Goal: Information Seeking & Learning: Learn about a topic

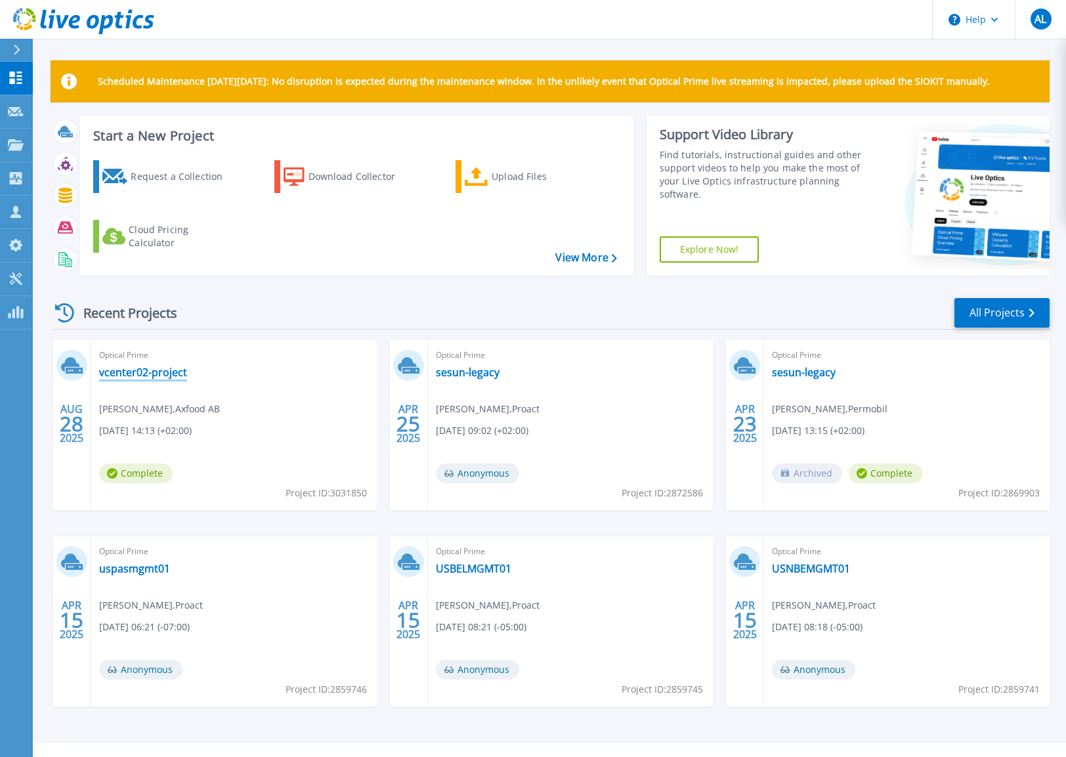
click at [169, 373] on link "vcenter02-project" at bounding box center [143, 372] width 88 height 13
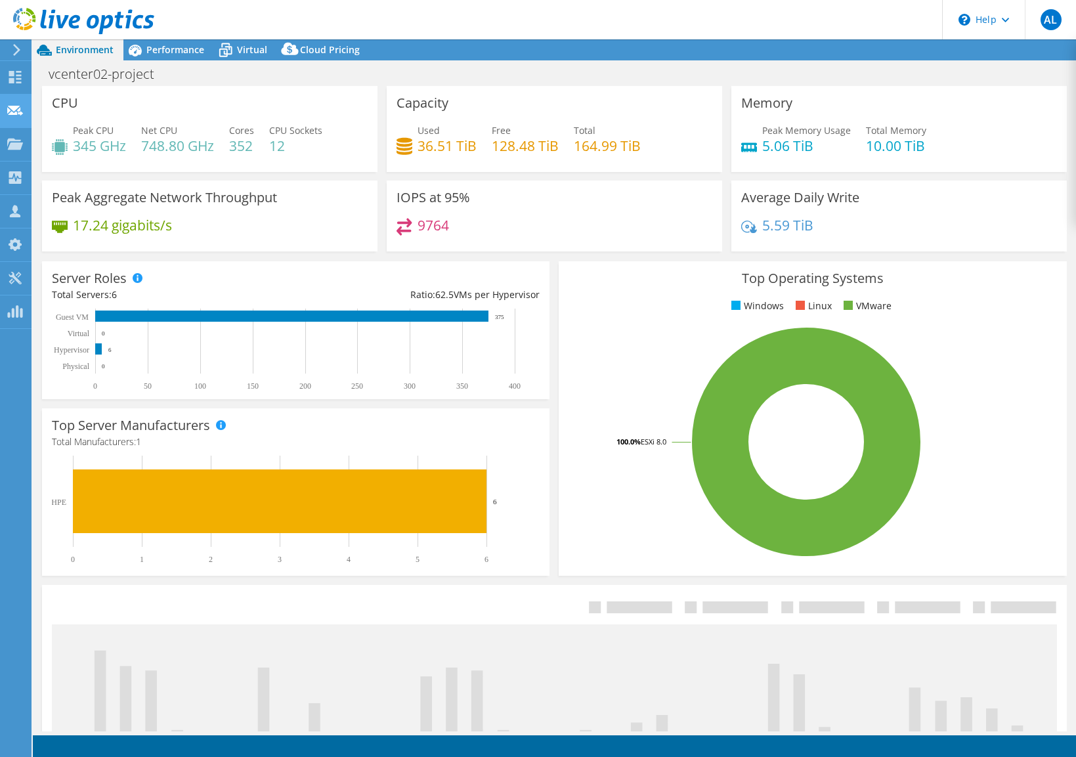
select select "USD"
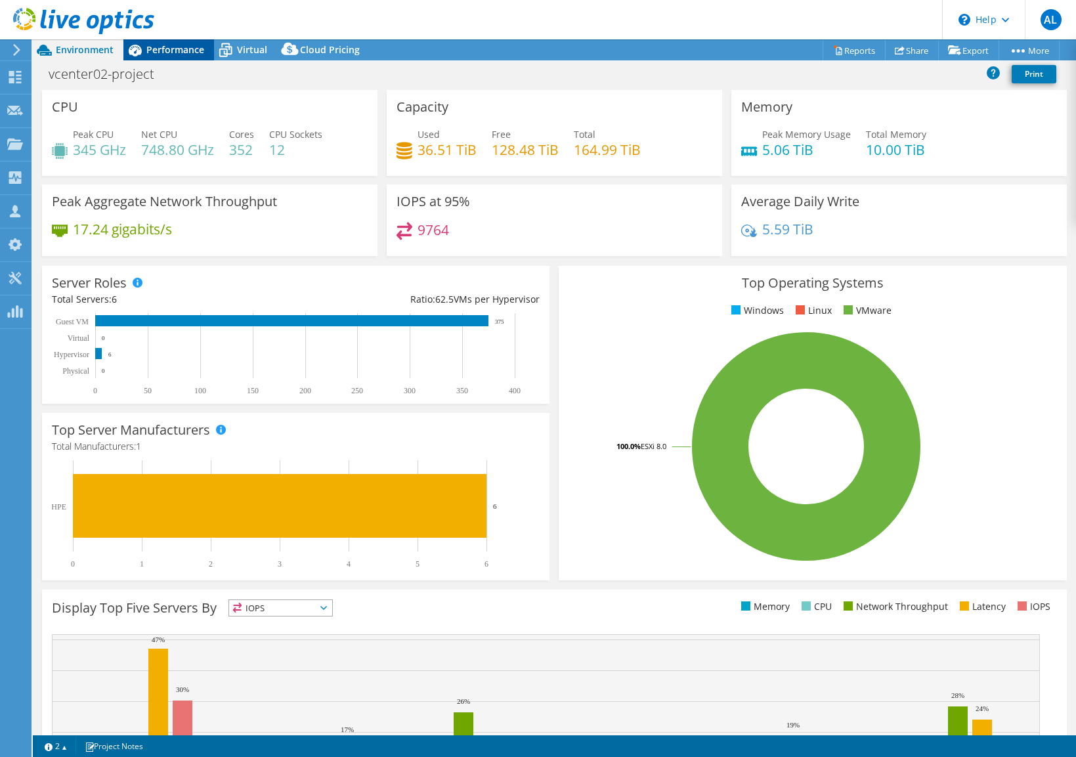
click at [167, 53] on span "Performance" at bounding box center [175, 49] width 58 height 12
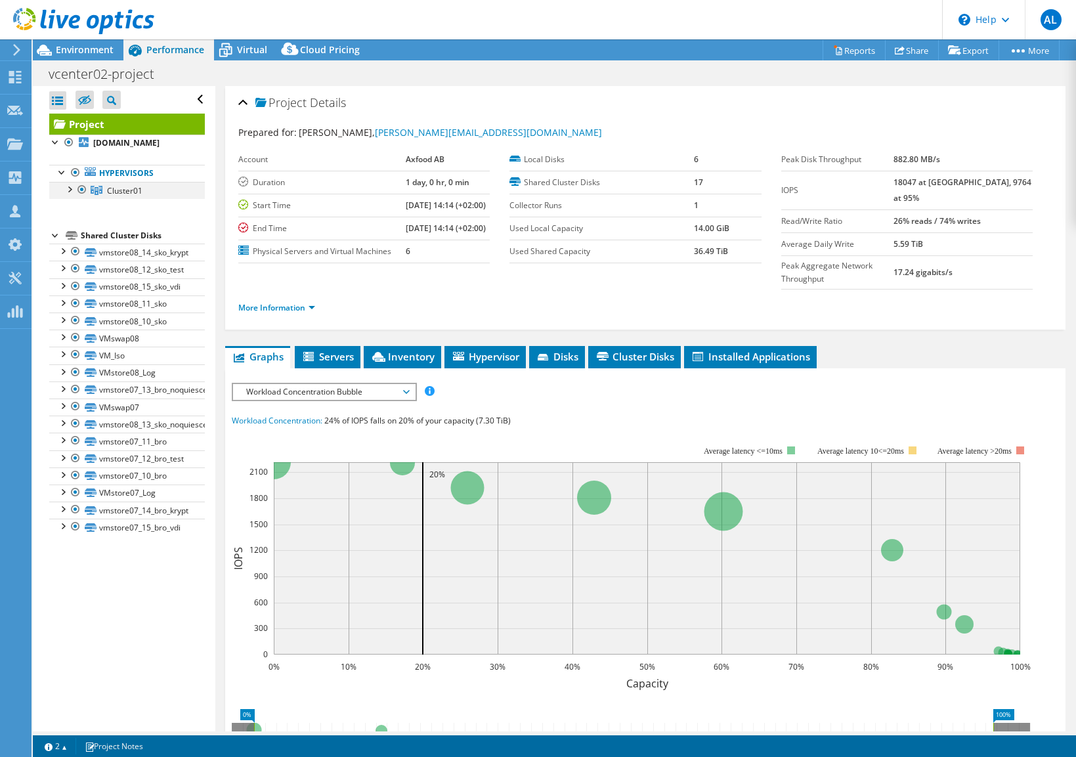
click at [67, 190] on div at bounding box center [68, 188] width 13 height 13
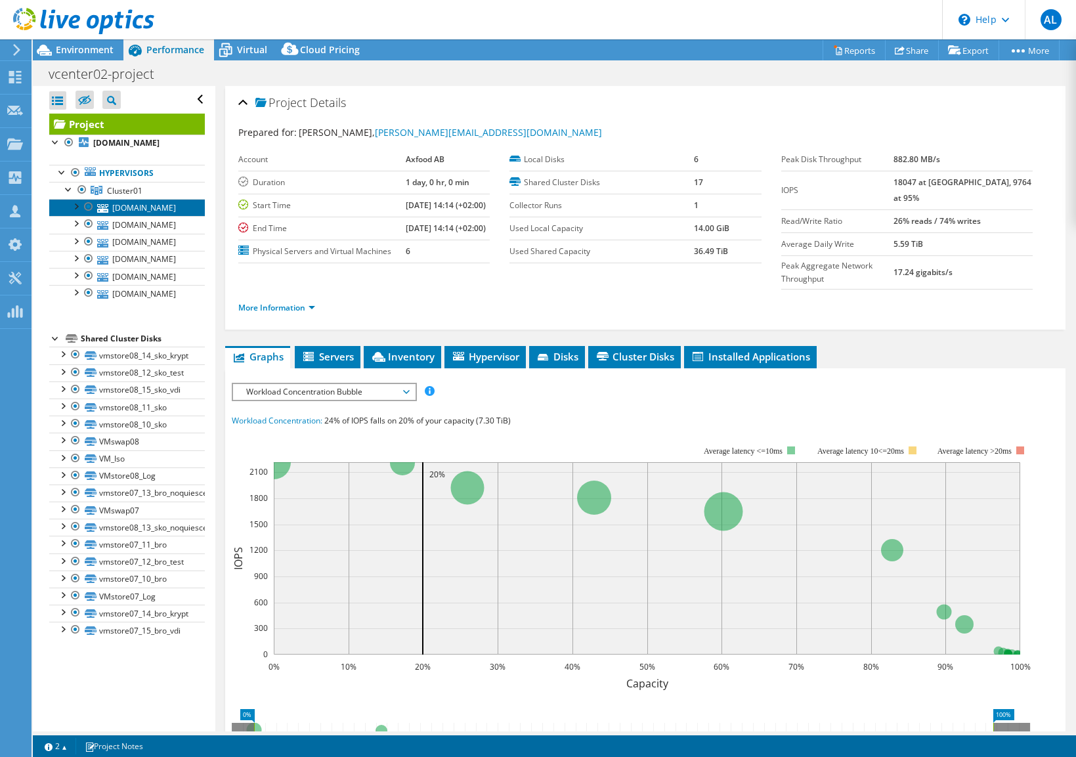
click at [115, 212] on link "[DOMAIN_NAME]" at bounding box center [127, 207] width 156 height 17
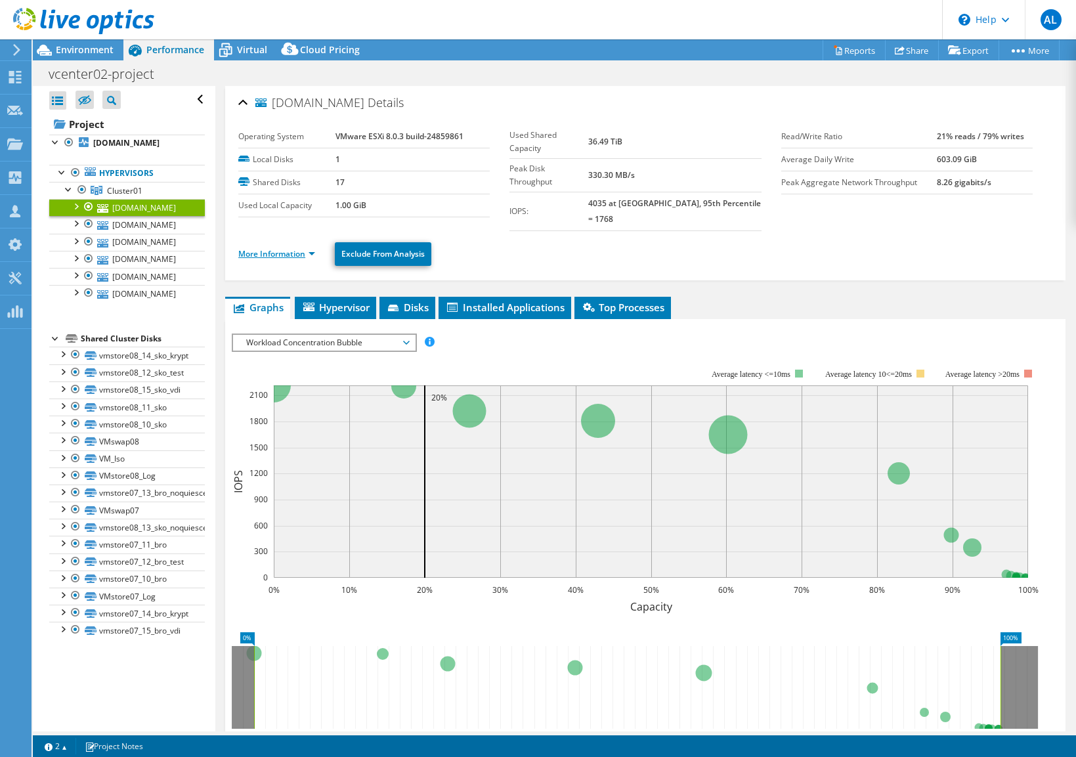
click at [312, 248] on link "More Information" at bounding box center [276, 253] width 77 height 11
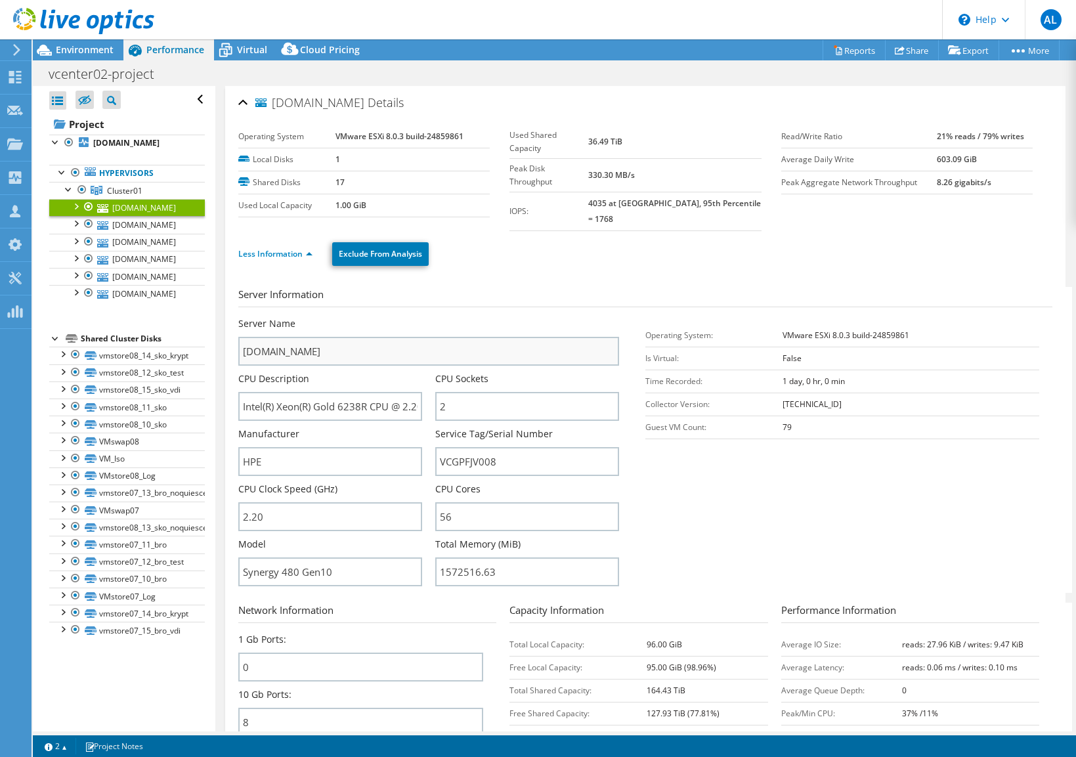
drag, startPoint x: 451, startPoint y: 312, endPoint x: 450, endPoint y: 323, distance: 10.5
click at [451, 317] on div "Server Name [DOMAIN_NAME]" at bounding box center [428, 341] width 381 height 49
drag, startPoint x: 243, startPoint y: 394, endPoint x: 531, endPoint y: 402, distance: 288.2
click at [531, 317] on div "Server Name [DOMAIN_NAME] CPU Description Intel(R) Xeon(R) Gold 6238R CPU @ 2.2…" at bounding box center [435, 317] width 394 height 0
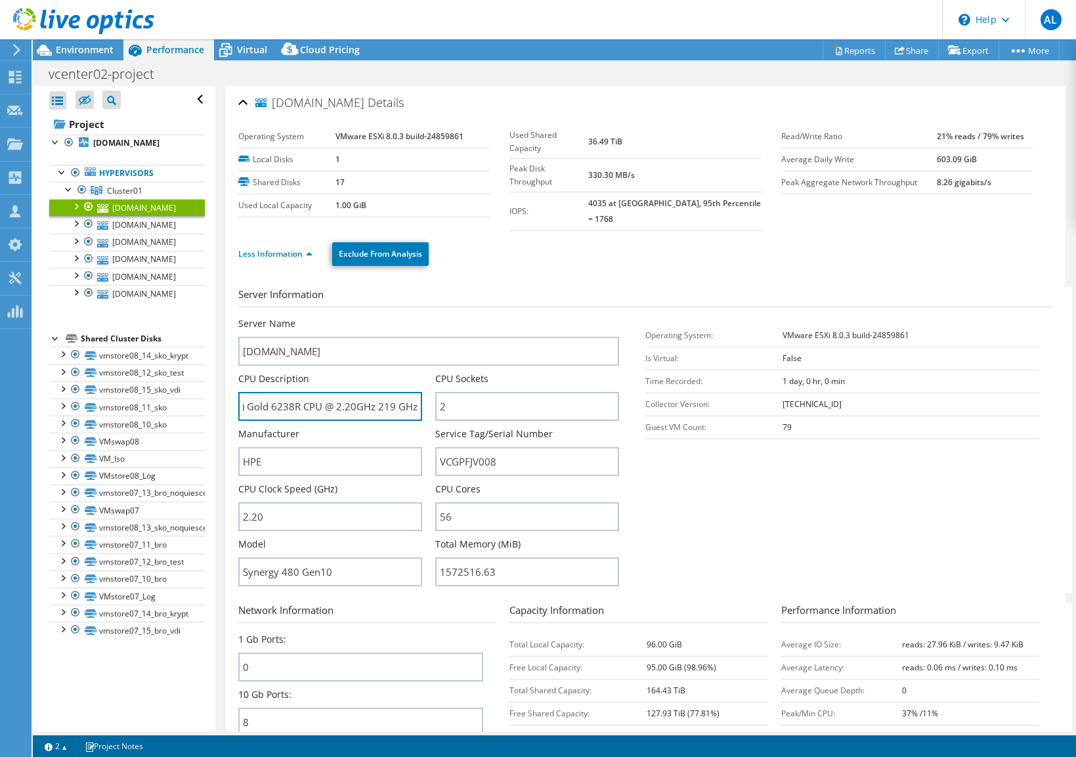
click at [332, 398] on input "Intel(R) Xeon(R) Gold 6238R CPU @ 2.20GHz 219 GHz" at bounding box center [330, 406] width 184 height 29
drag, startPoint x: 299, startPoint y: 391, endPoint x: -185, endPoint y: 328, distance: 488.4
click at [0, 328] on html "AL Channel Partner [PERSON_NAME] [PERSON_NAME][EMAIL_ADDRESS][DOMAIN_NAME] Proa…" at bounding box center [538, 378] width 1076 height 757
click at [538, 290] on h3 "Server Information" at bounding box center [645, 297] width 814 height 20
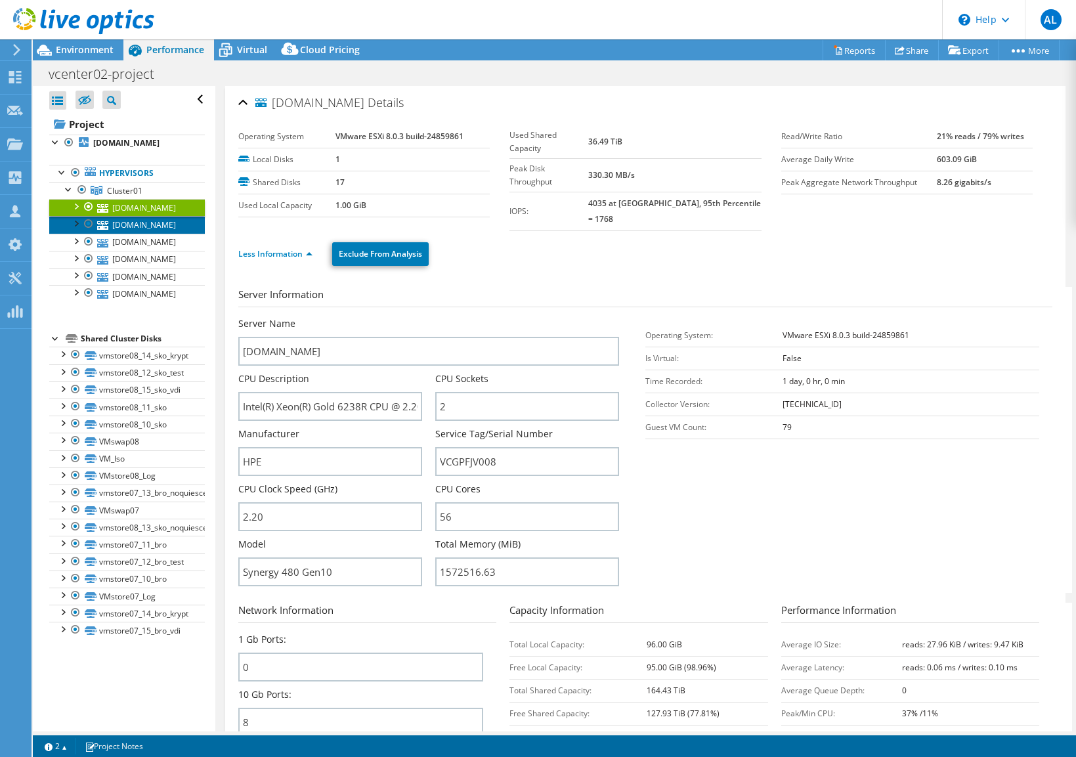
click at [152, 228] on link "[DOMAIN_NAME]" at bounding box center [127, 224] width 156 height 17
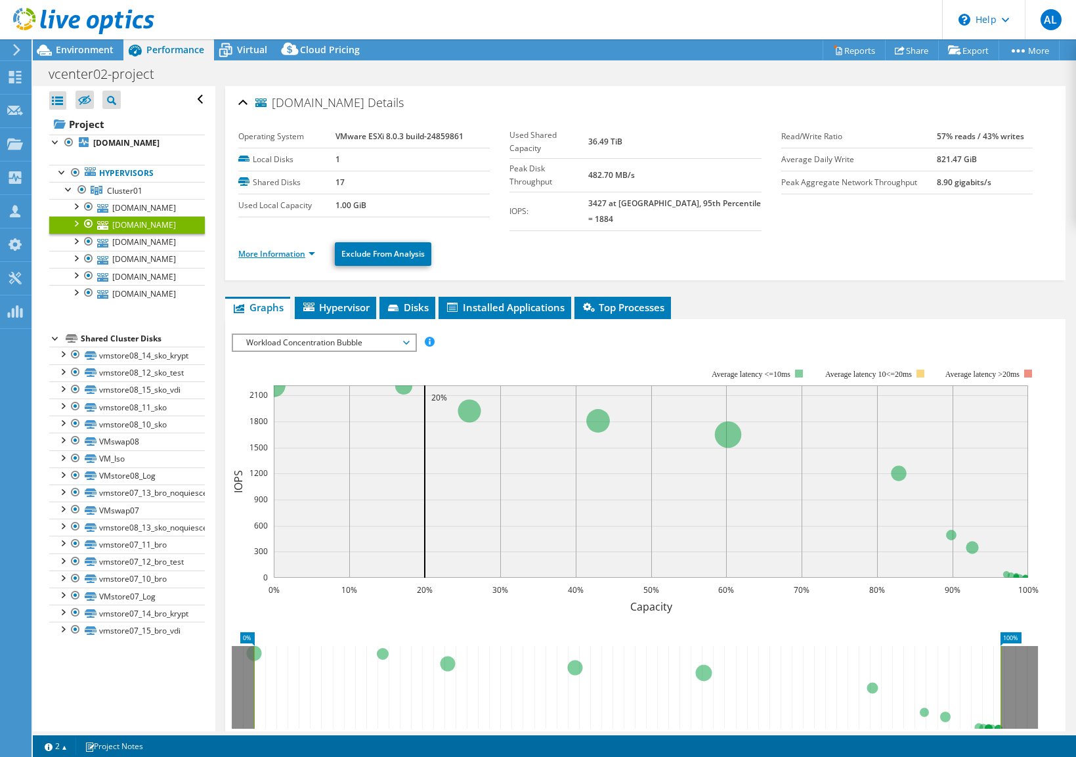
click at [291, 248] on link "More Information" at bounding box center [276, 253] width 77 height 11
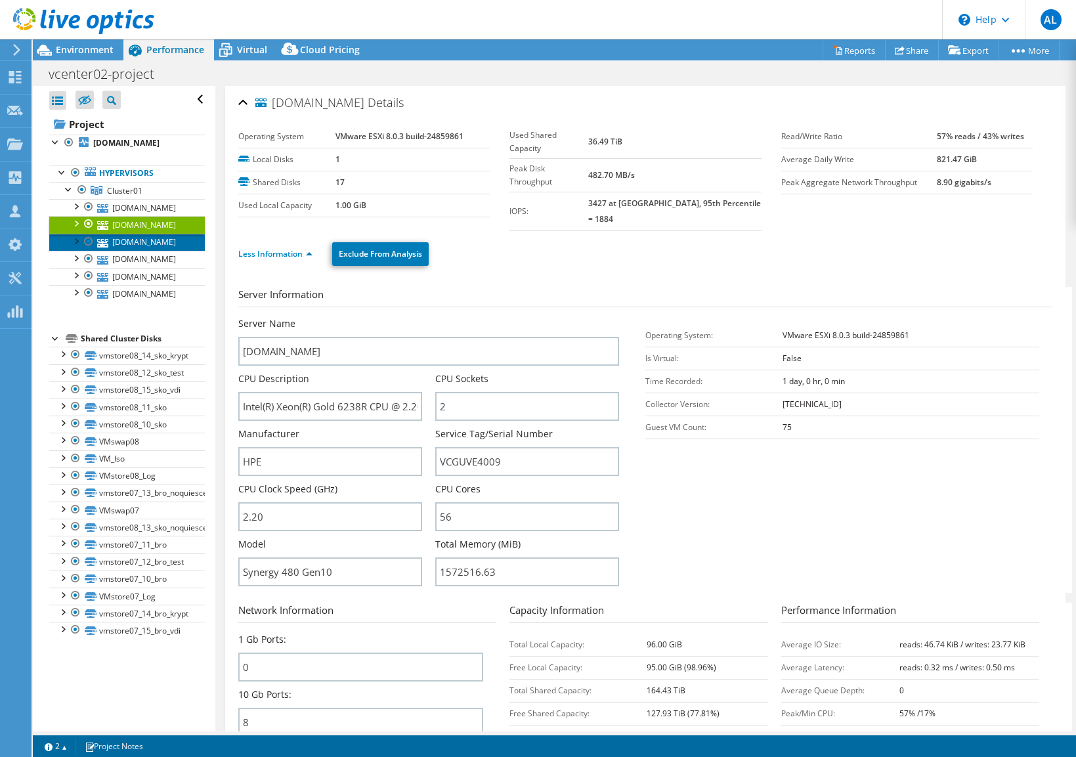
drag, startPoint x: 125, startPoint y: 238, endPoint x: 100, endPoint y: 249, distance: 27.6
click at [125, 238] on link "[DOMAIN_NAME]" at bounding box center [127, 242] width 156 height 17
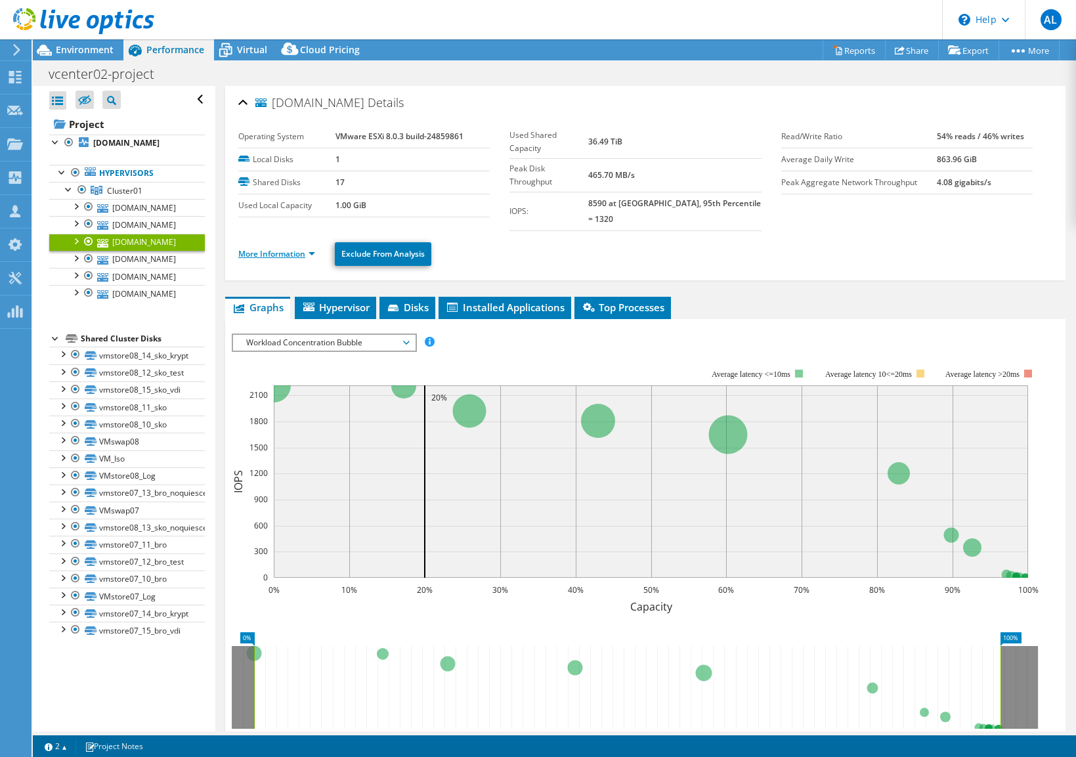
click at [312, 248] on link "More Information" at bounding box center [276, 253] width 77 height 11
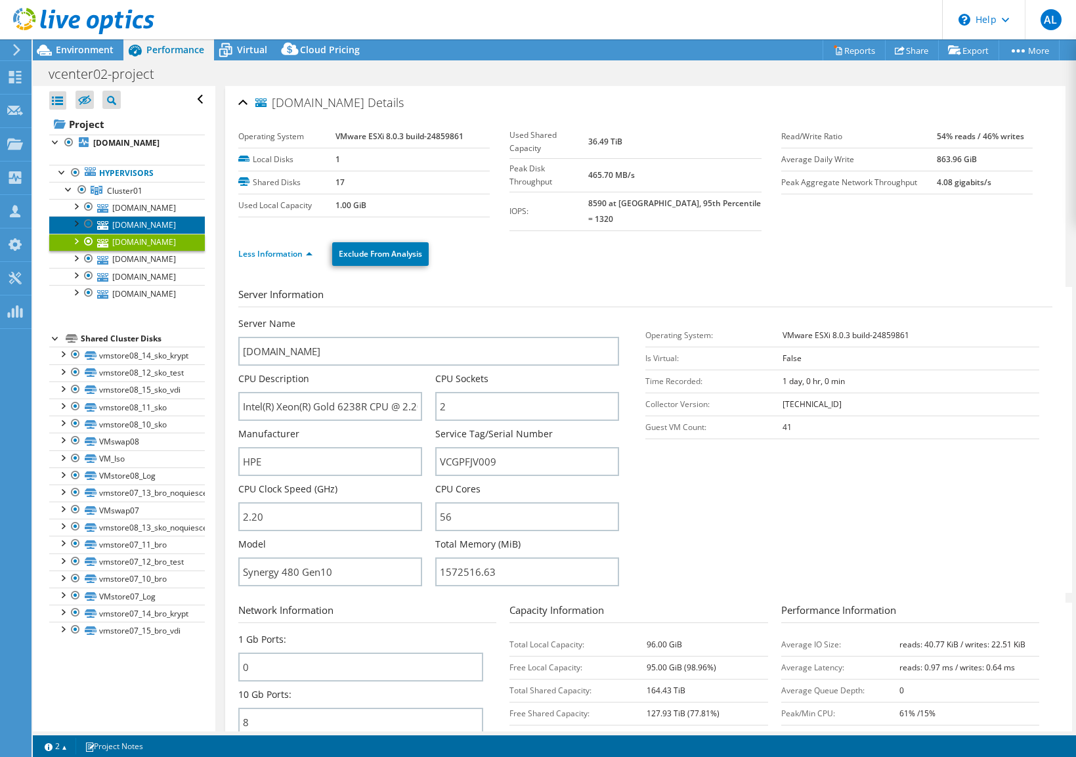
click at [151, 227] on link "[DOMAIN_NAME]" at bounding box center [127, 224] width 156 height 17
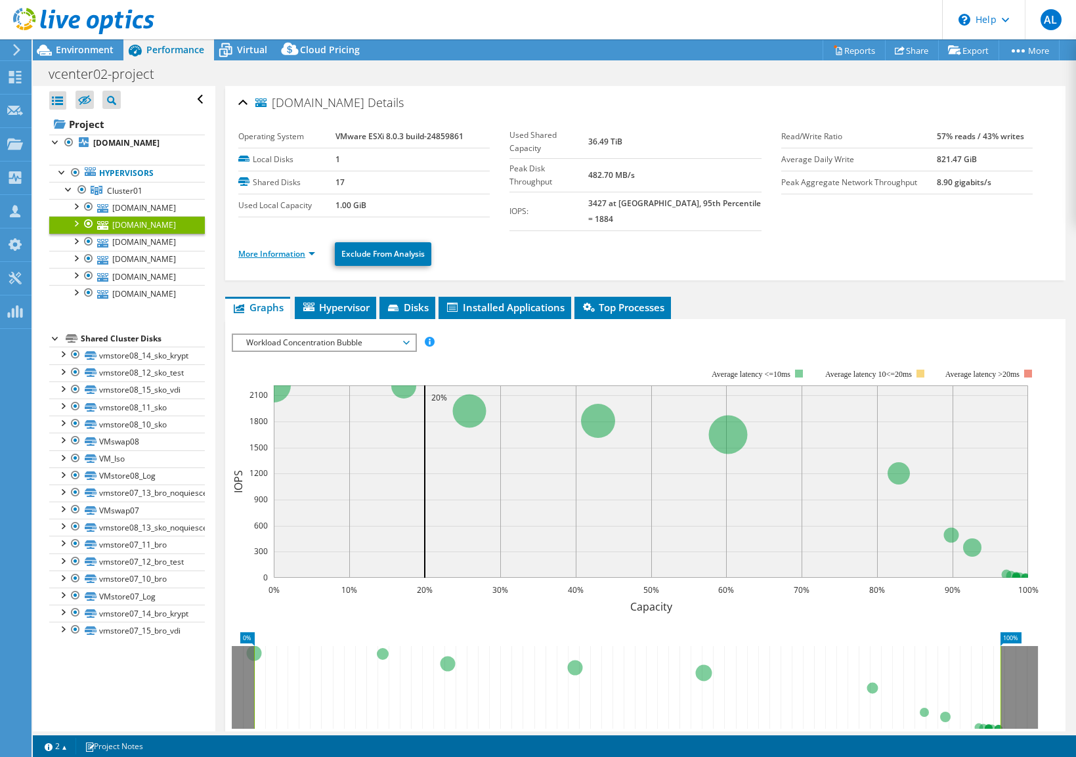
click at [300, 248] on link "More Information" at bounding box center [276, 253] width 77 height 11
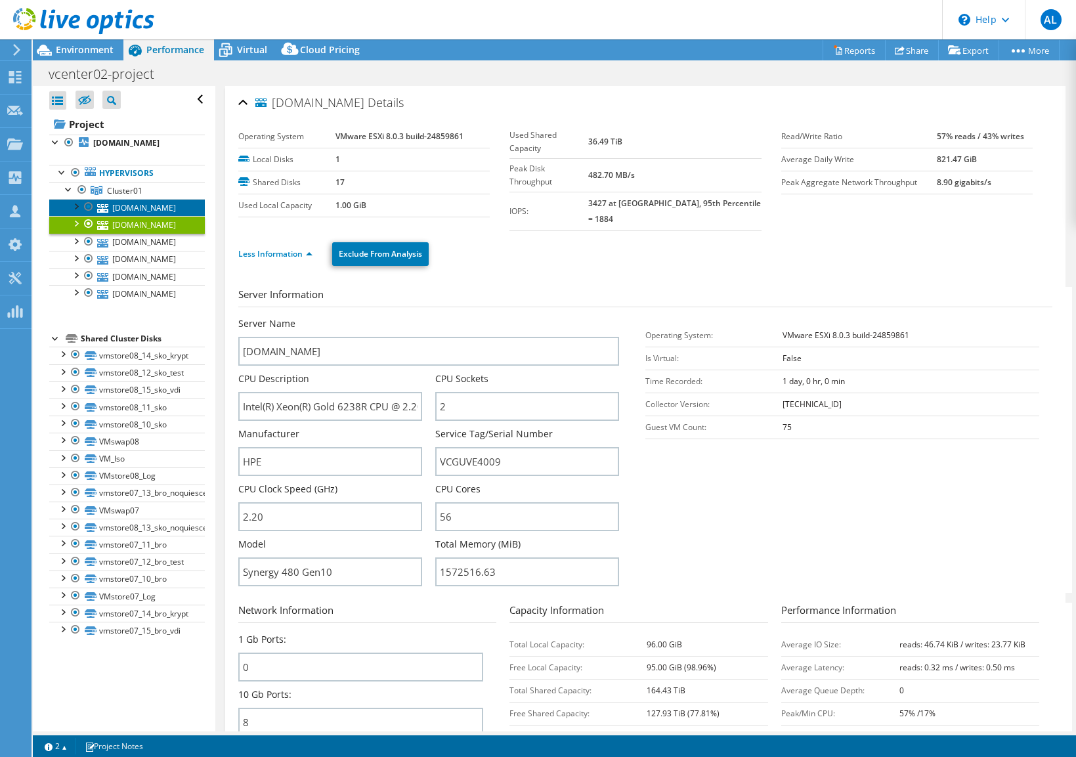
click at [155, 214] on link "[DOMAIN_NAME]" at bounding box center [127, 207] width 156 height 17
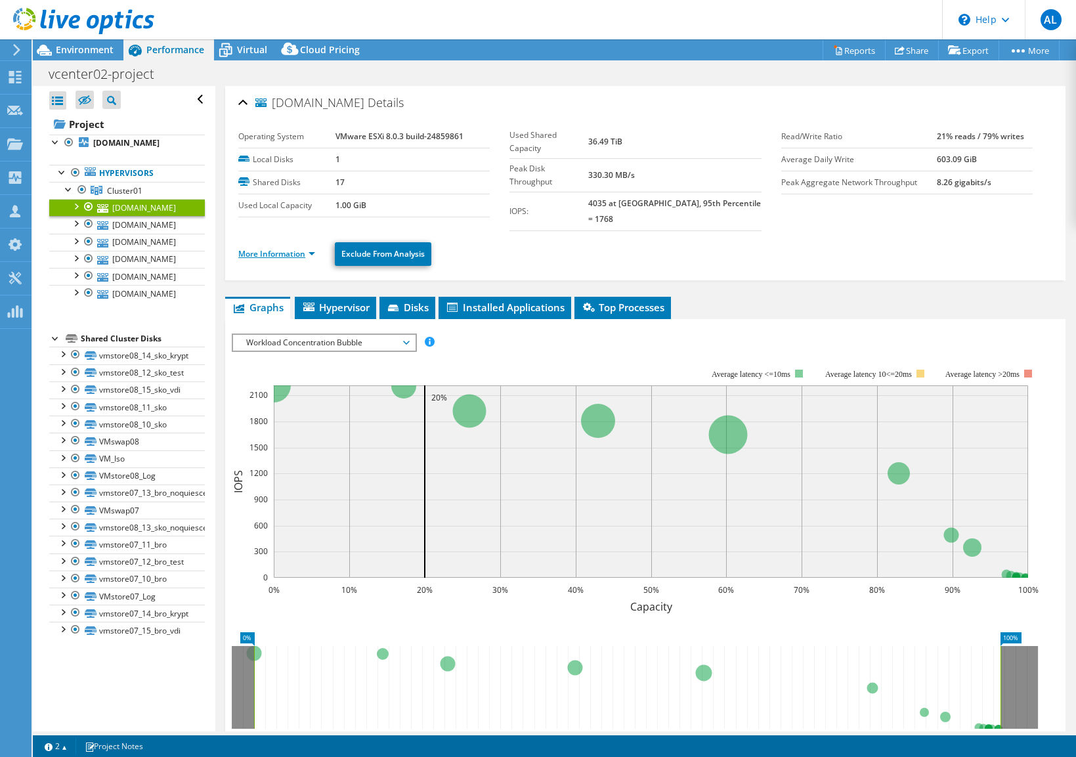
click at [308, 248] on link "More Information" at bounding box center [276, 253] width 77 height 11
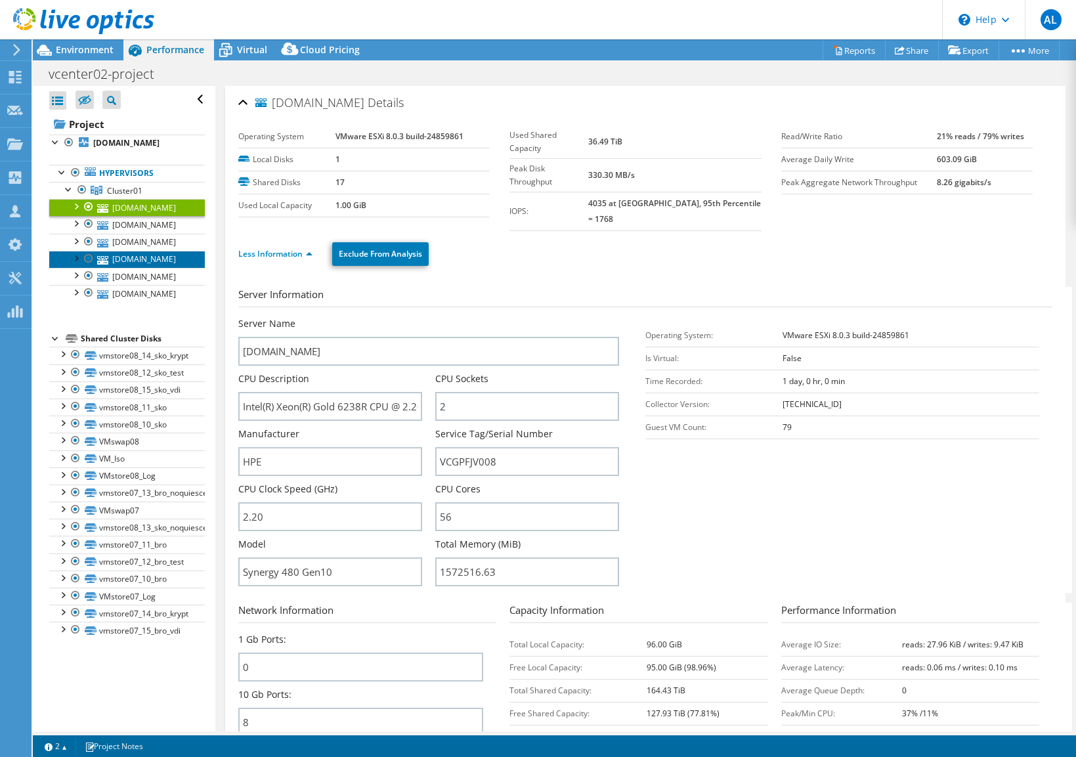
click at [135, 259] on link "[DOMAIN_NAME]" at bounding box center [127, 259] width 156 height 17
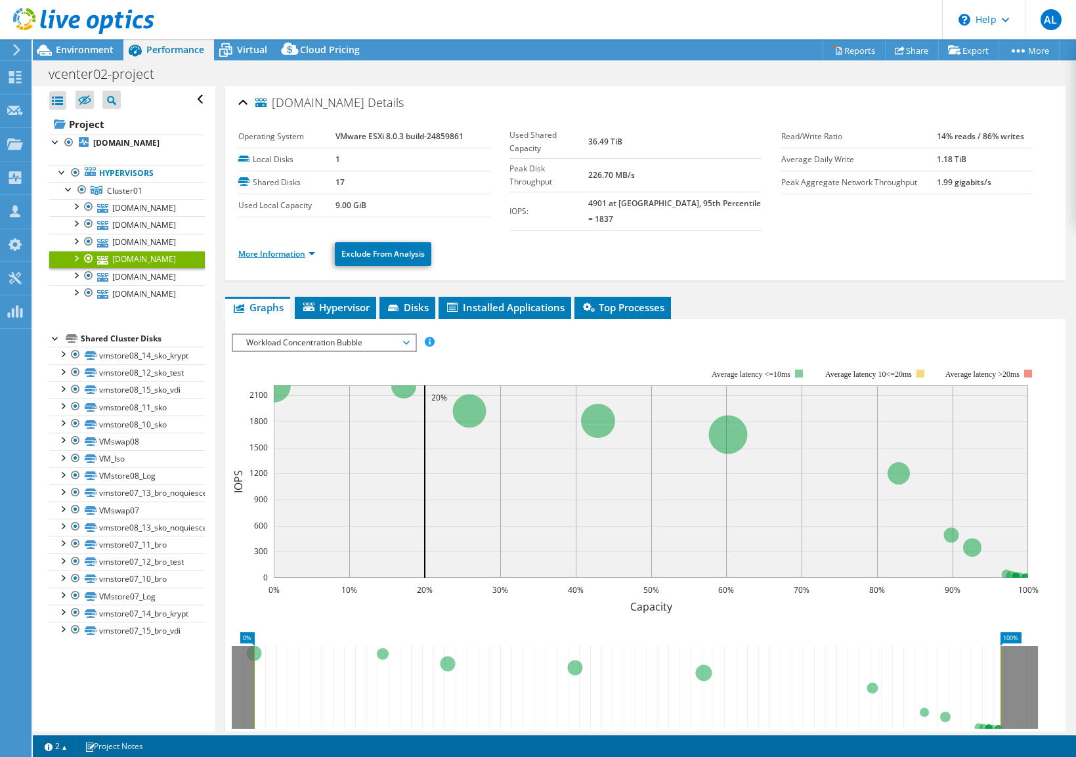
click at [306, 248] on link "More Information" at bounding box center [276, 253] width 77 height 11
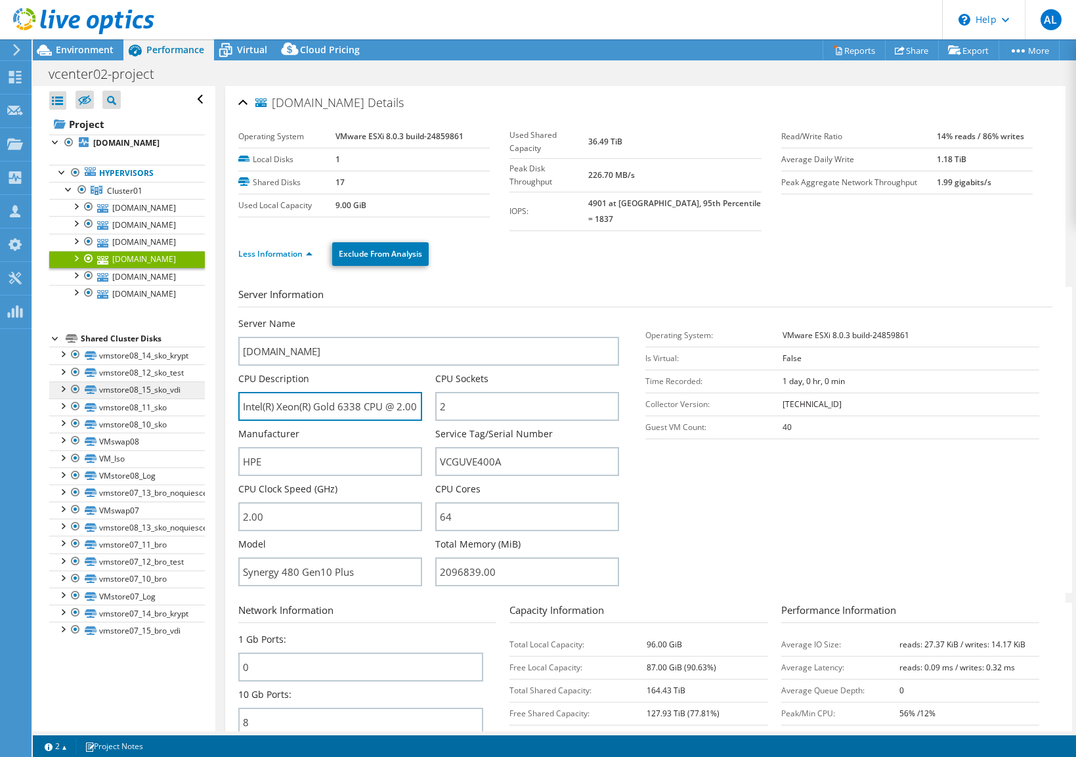
drag, startPoint x: 362, startPoint y: 390, endPoint x: 144, endPoint y: 381, distance: 217.4
click at [144, 381] on div "Open All Close All Hide Excluded Nodes Project Tree Filter" at bounding box center [554, 408] width 1043 height 645
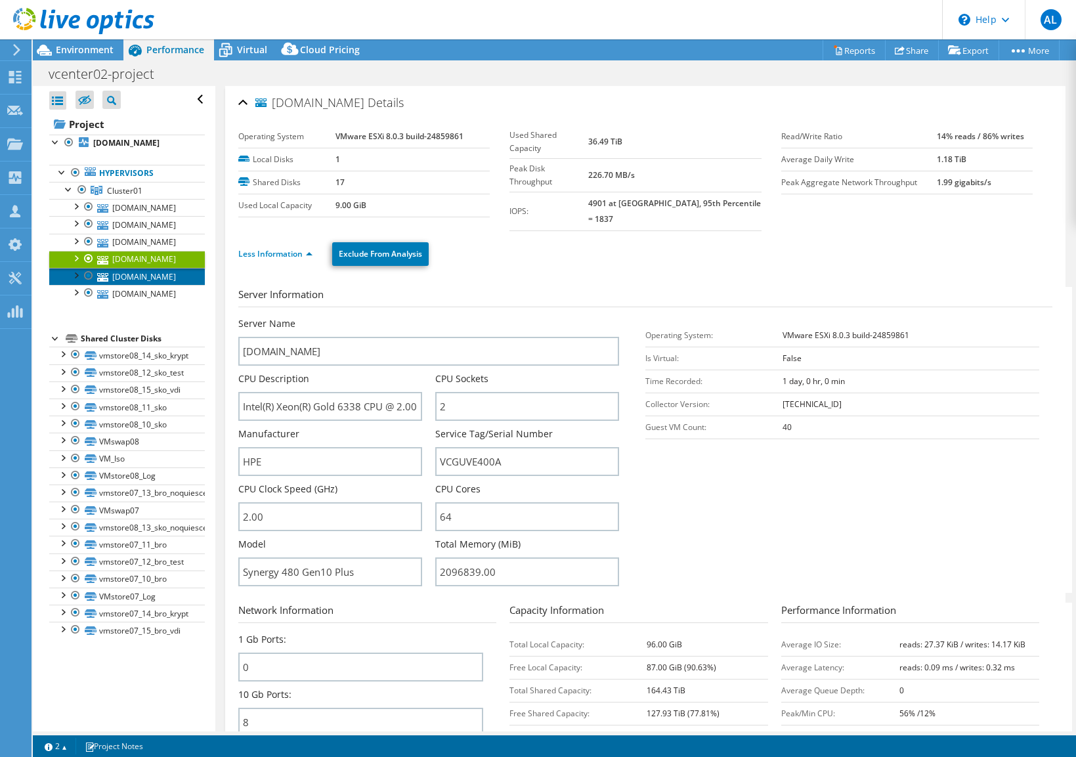
click at [148, 274] on link "[DOMAIN_NAME]" at bounding box center [127, 276] width 156 height 17
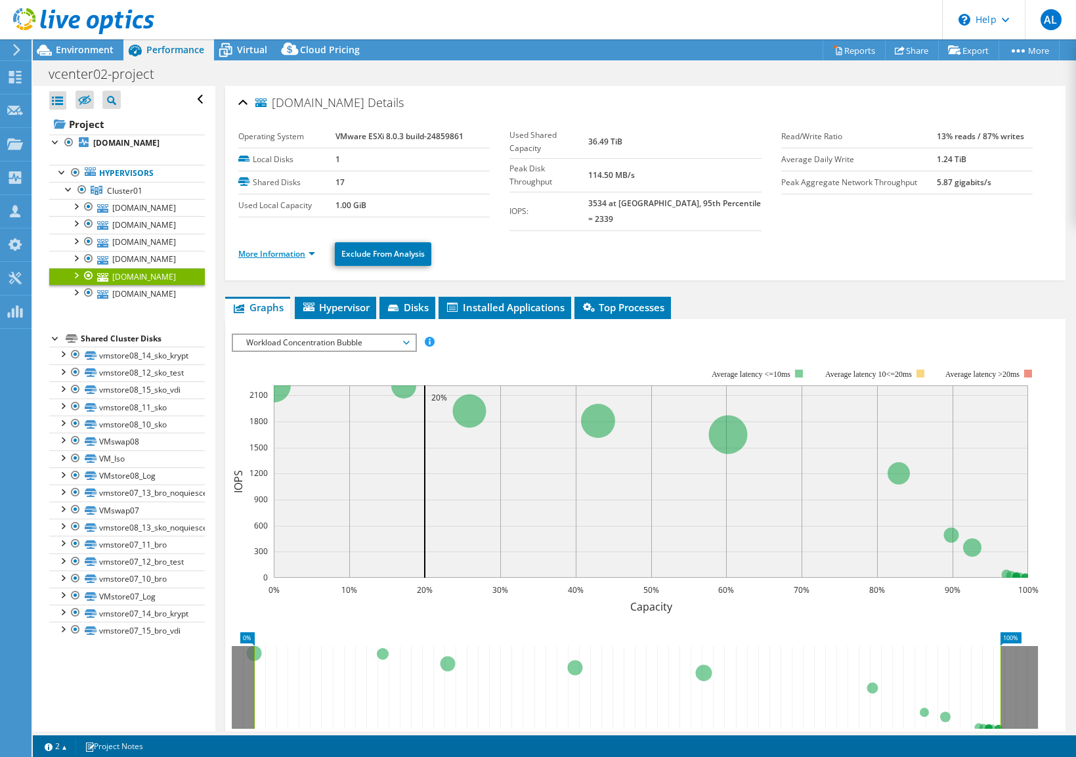
click at [302, 248] on link "More Information" at bounding box center [276, 253] width 77 height 11
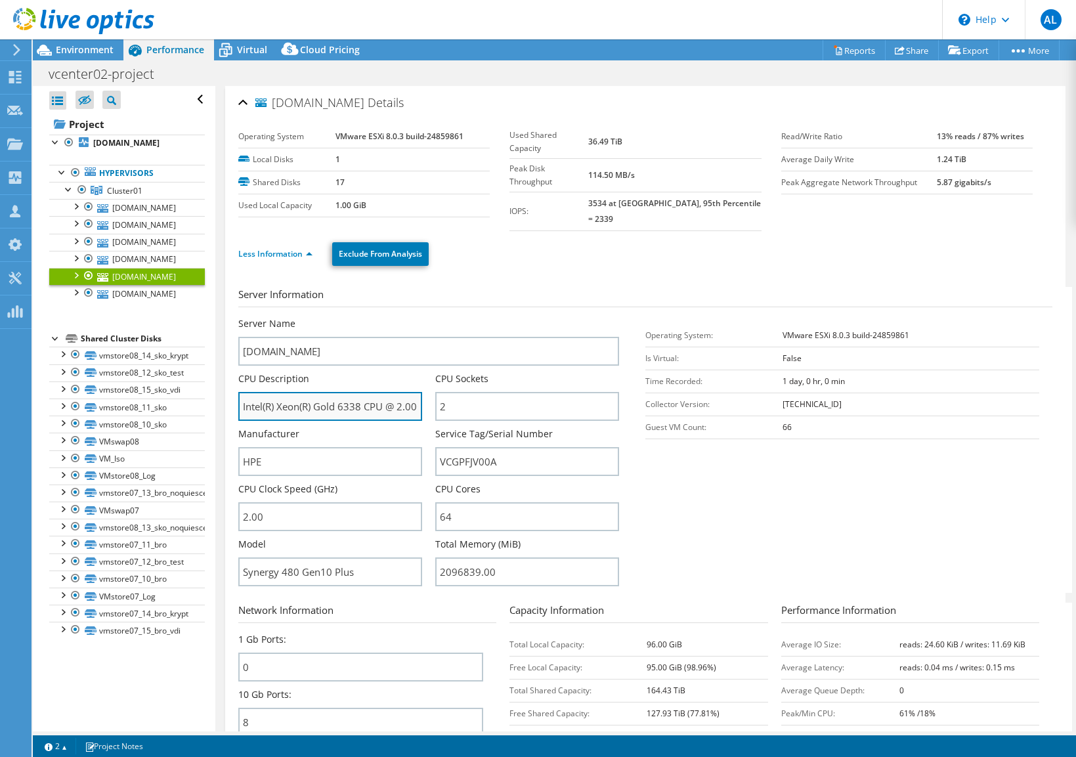
drag, startPoint x: 240, startPoint y: 391, endPoint x: 364, endPoint y: 396, distance: 124.1
click at [364, 396] on input "Intel(R) Xeon(R) Gold 6338 CPU @ 2.00GHz 200 GHz" at bounding box center [330, 406] width 184 height 29
click at [358, 396] on input "Intel(R) Xeon(R) Gold 6338 CPU @ 2.00GHz 200 GHz" at bounding box center [330, 406] width 184 height 29
drag, startPoint x: 362, startPoint y: 392, endPoint x: 52, endPoint y: 363, distance: 311.2
click at [52, 363] on div "Open All Close All Hide Excluded Nodes Project Tree Filter" at bounding box center [554, 408] width 1043 height 645
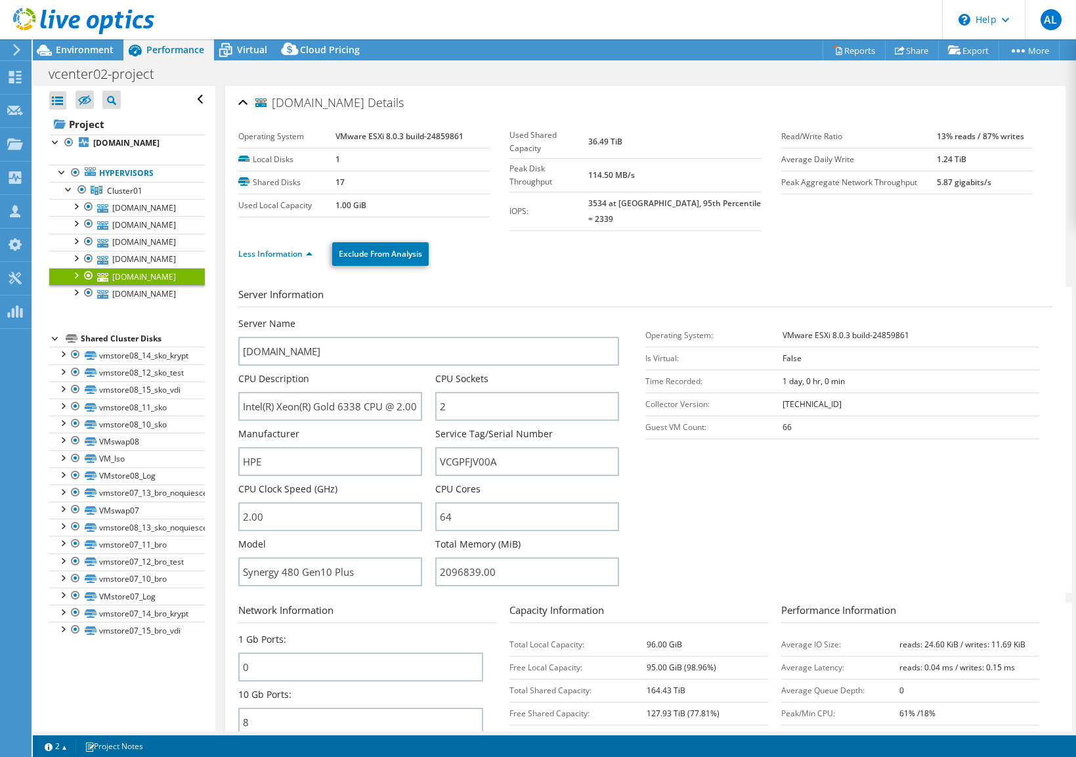
click at [601, 317] on div "Server Name [DOMAIN_NAME]" at bounding box center [428, 341] width 381 height 49
click at [140, 297] on link "[DOMAIN_NAME]" at bounding box center [127, 293] width 156 height 17
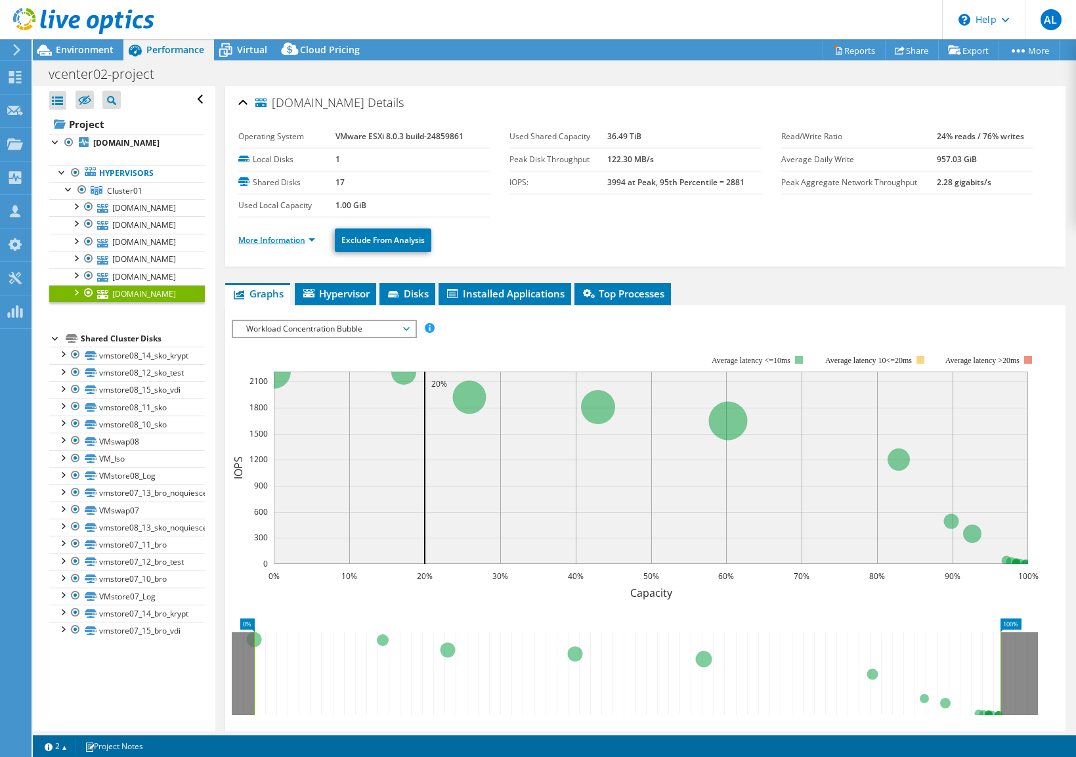
click at [287, 240] on link "More Information" at bounding box center [276, 239] width 77 height 11
